Goal: Task Accomplishment & Management: Manage account settings

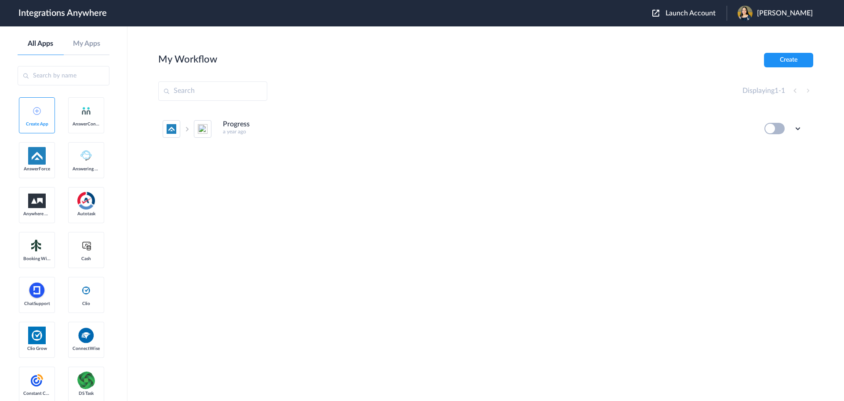
click at [694, 14] on span "Launch Account" at bounding box center [691, 13] width 50 height 7
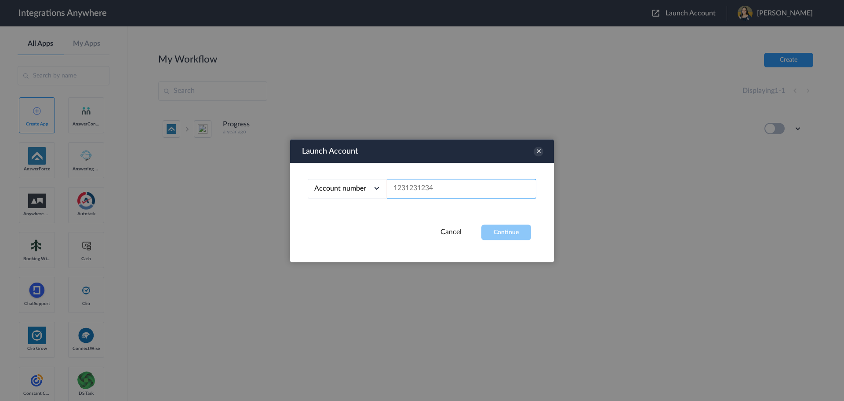
click at [422, 190] on input "text" at bounding box center [462, 189] width 150 height 20
paste input "9192671236"
type input "9192671236"
drag, startPoint x: 496, startPoint y: 233, endPoint x: 457, endPoint y: 235, distance: 38.8
click at [497, 232] on button "Continue" at bounding box center [507, 231] width 50 height 15
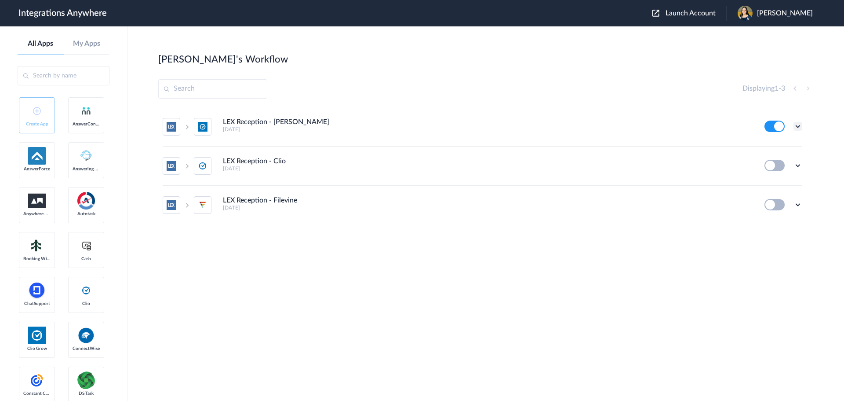
click at [801, 124] on icon at bounding box center [798, 126] width 9 height 9
drag, startPoint x: 779, startPoint y: 177, endPoint x: 179, endPoint y: 358, distance: 626.5
click at [179, 358] on section "[PERSON_NAME]'s Workflow Create Displaying 1 - 3 LEX Reception - Clio Grow [DAT…" at bounding box center [485, 240] width 655 height 374
click at [797, 122] on icon at bounding box center [798, 126] width 9 height 9
click at [779, 161] on link "Task history" at bounding box center [773, 163] width 42 height 6
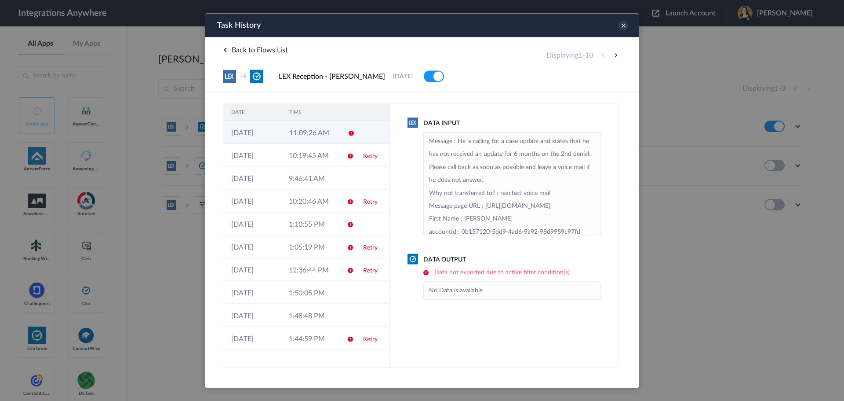
click at [310, 131] on td "11:09:26 AM" at bounding box center [310, 132] width 58 height 23
click at [315, 152] on td "10:19:45 AM" at bounding box center [310, 154] width 58 height 23
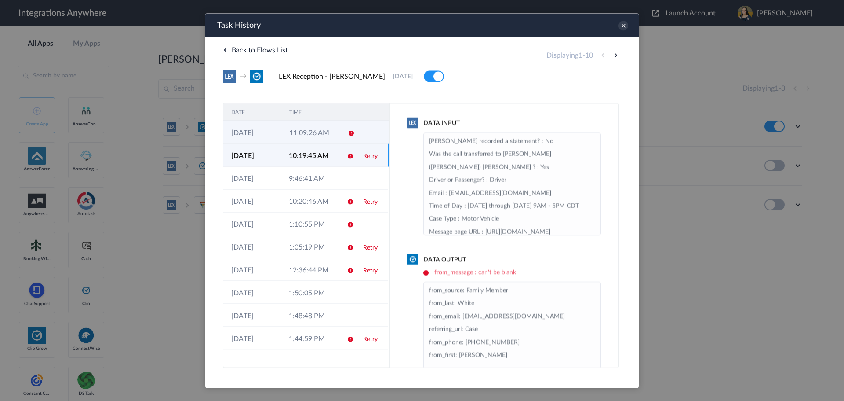
click at [333, 132] on td "11:09:26 AM" at bounding box center [310, 132] width 58 height 23
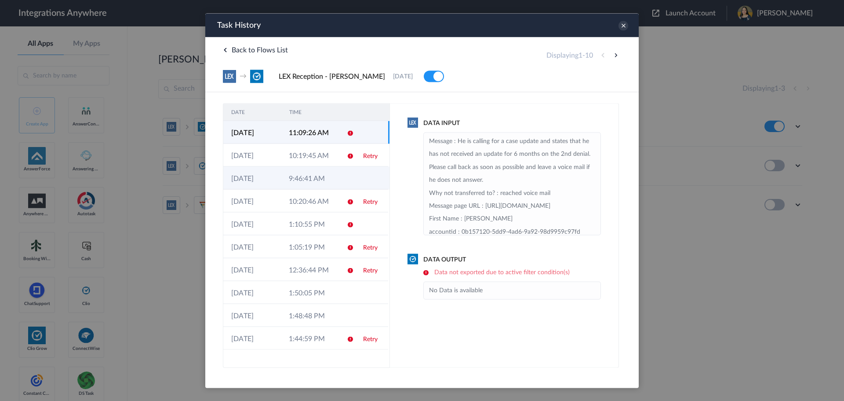
click at [301, 173] on td "9:46:41 AM" at bounding box center [310, 177] width 58 height 23
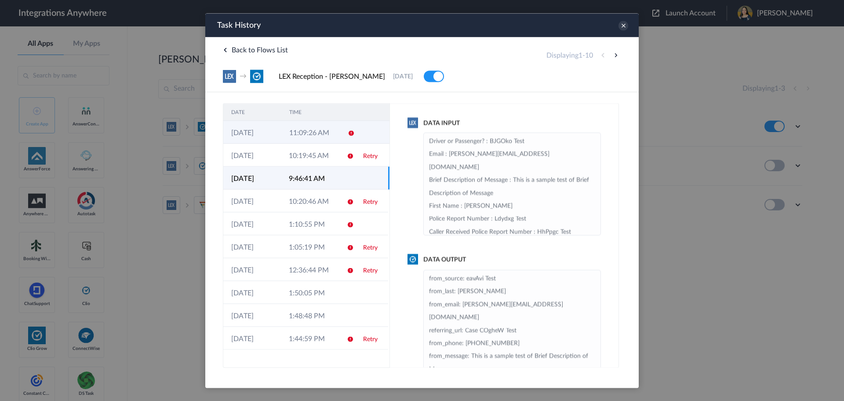
click at [329, 133] on td "11:09:26 AM" at bounding box center [310, 132] width 58 height 23
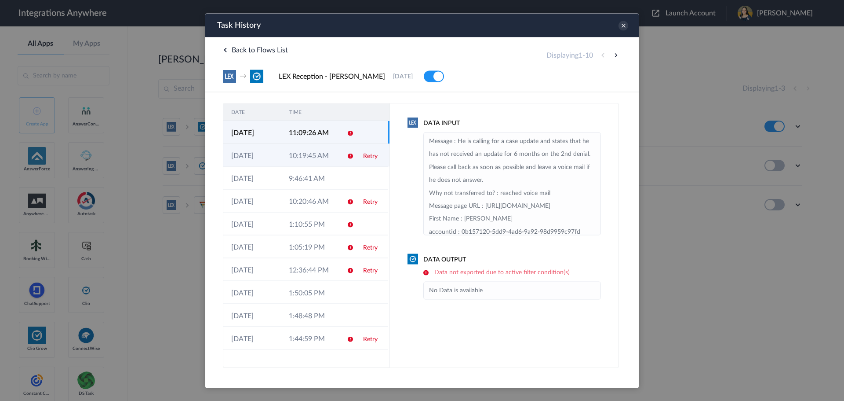
click at [321, 152] on td "10:19:45 AM" at bounding box center [310, 154] width 58 height 23
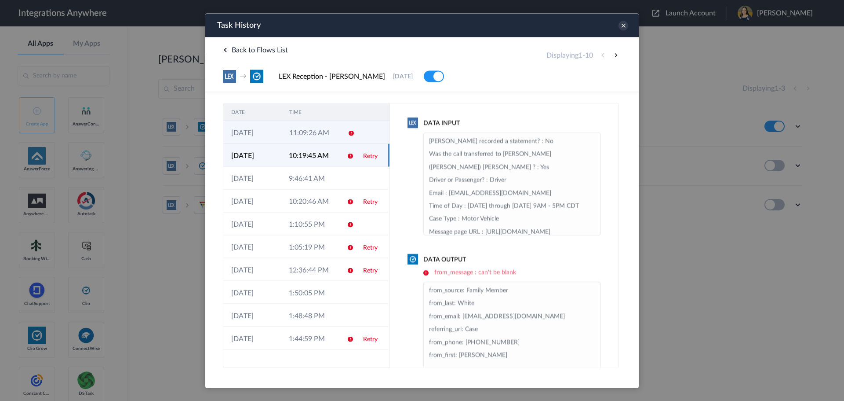
click at [324, 131] on td "11:09:26 AM" at bounding box center [310, 132] width 58 height 23
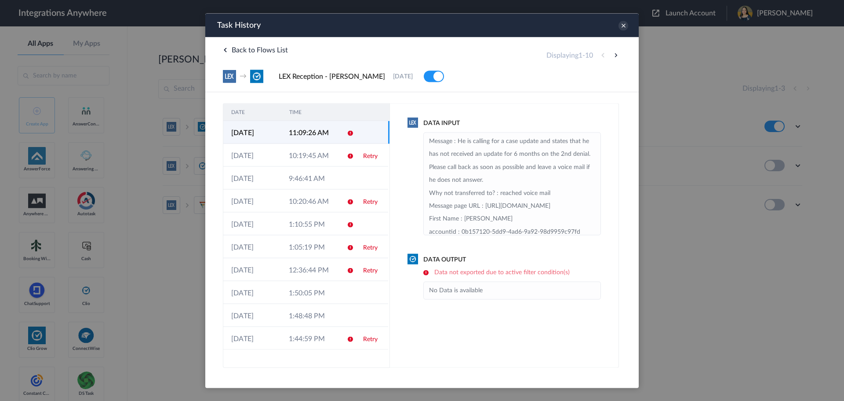
click at [463, 286] on li "No Data is available" at bounding box center [512, 290] width 166 height 13
click at [329, 152] on td "10:19:45 AM" at bounding box center [310, 154] width 58 height 23
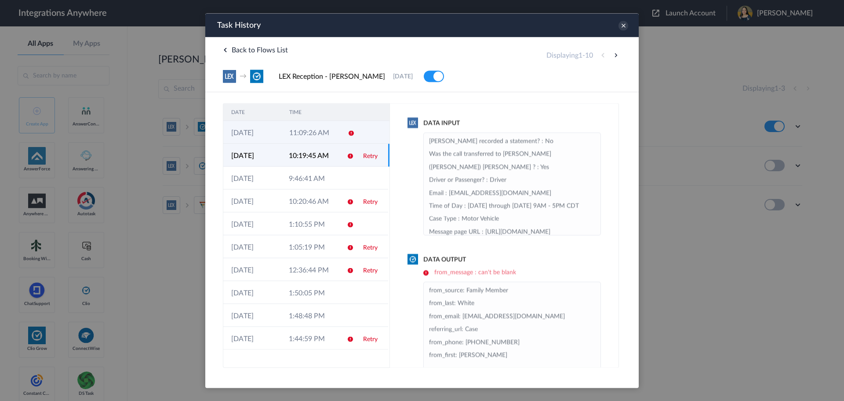
click at [342, 132] on td at bounding box center [348, 132] width 17 height 23
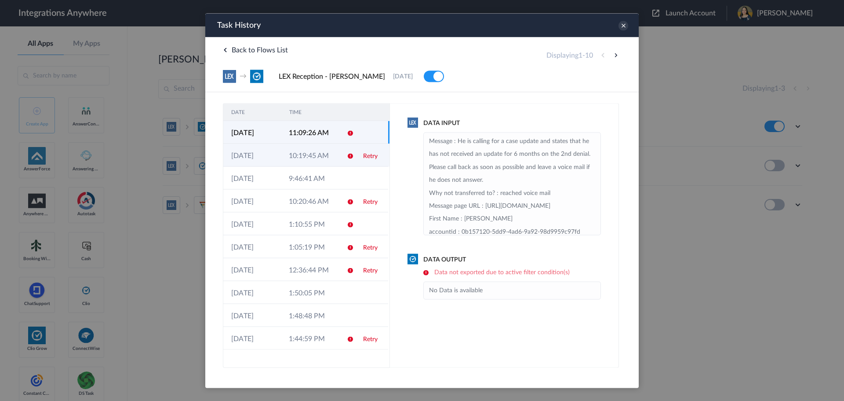
click at [340, 159] on td at bounding box center [347, 154] width 17 height 23
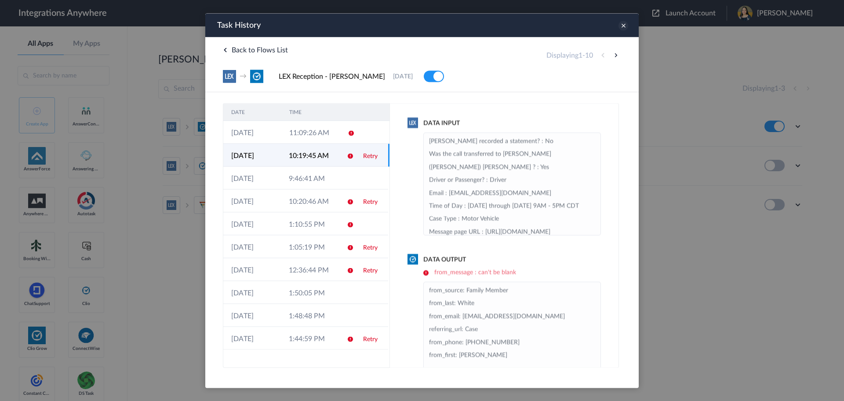
click at [622, 27] on icon at bounding box center [624, 26] width 10 height 10
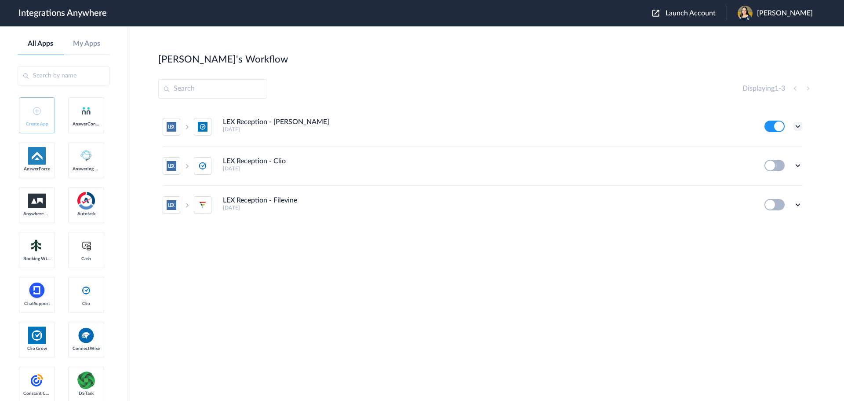
click at [796, 128] on icon at bounding box center [798, 126] width 9 height 9
click at [769, 151] on li "Edit" at bounding box center [774, 147] width 57 height 16
click at [798, 124] on icon at bounding box center [798, 126] width 9 height 9
click at [773, 164] on link "Task history" at bounding box center [773, 163] width 42 height 6
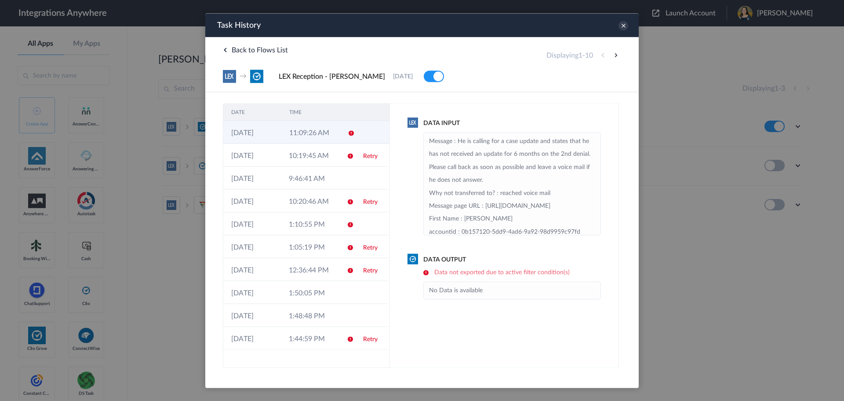
click at [319, 135] on td "11:09:26 AM" at bounding box center [310, 132] width 58 height 23
click at [314, 155] on td "10:19:45 AM" at bounding box center [310, 154] width 58 height 23
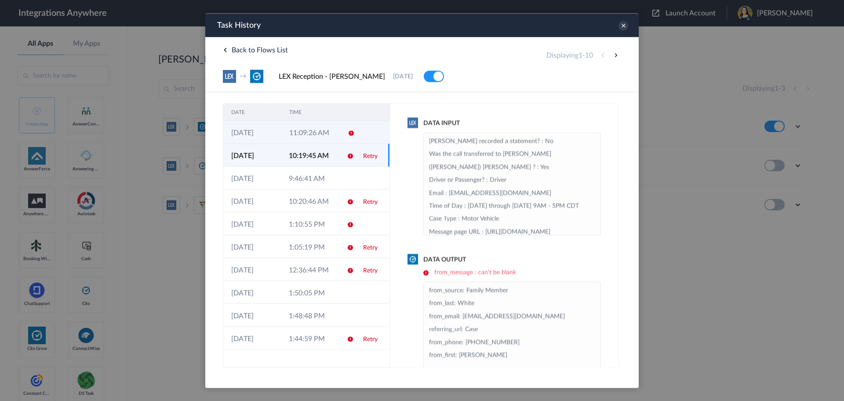
click at [332, 131] on td "11:09:26 AM" at bounding box center [310, 132] width 58 height 23
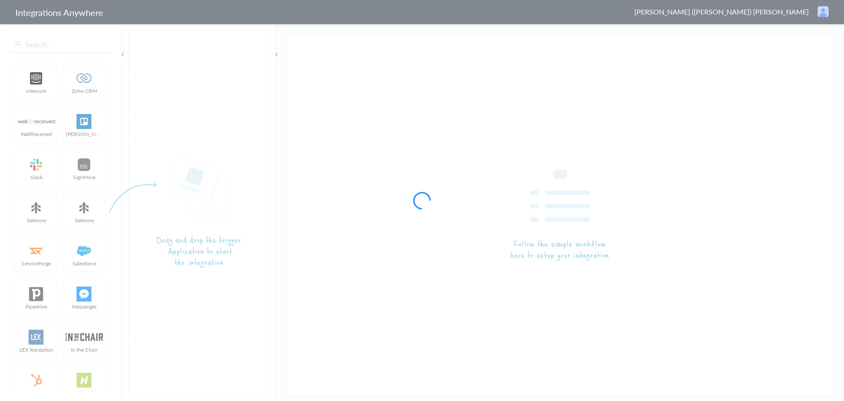
type input "LEX Reception - [PERSON_NAME]"
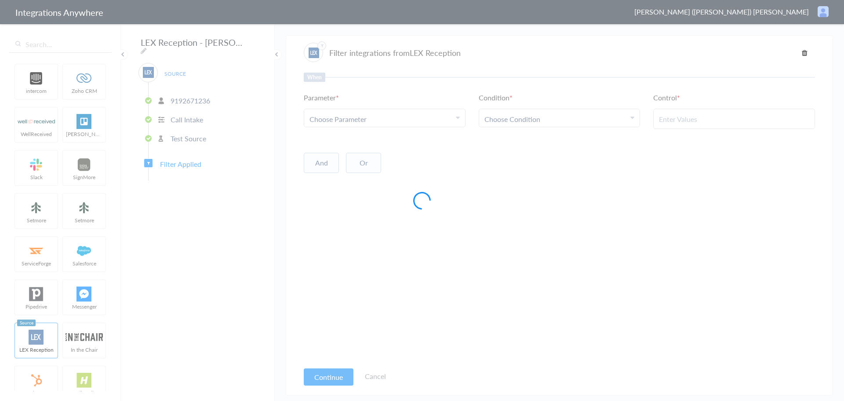
type input "New Client"
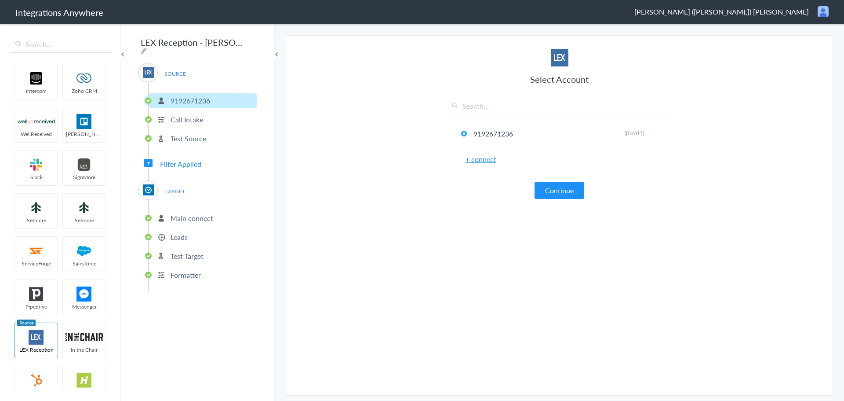
click at [198, 162] on span "Filter Applied" at bounding box center [180, 164] width 41 height 10
